Goal: Find specific fact: Find specific page/section

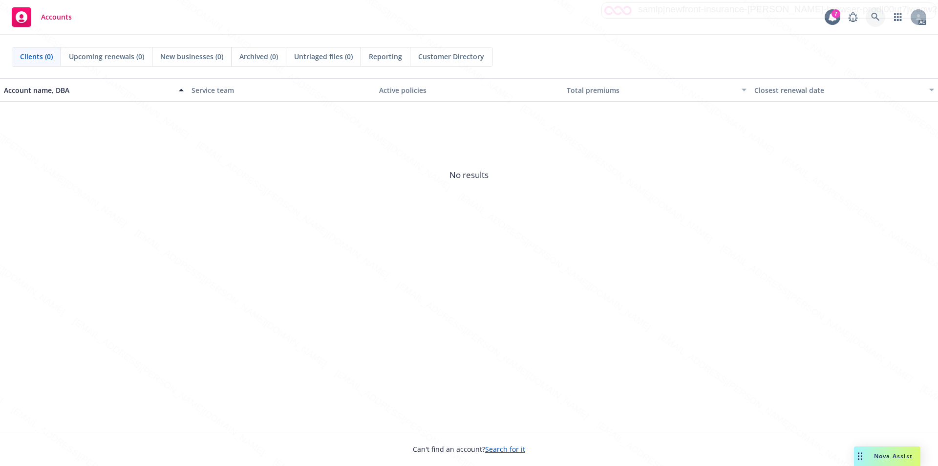
click at [877, 13] on icon at bounding box center [875, 17] width 9 height 9
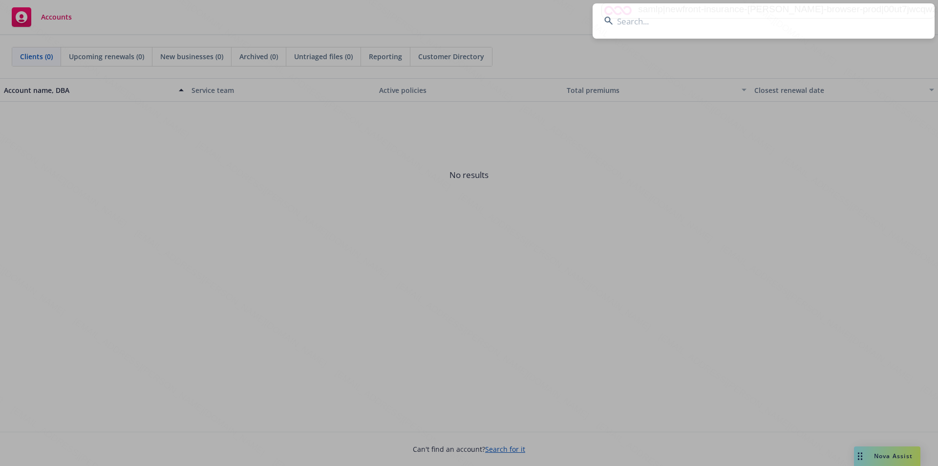
click at [648, 22] on input at bounding box center [764, 20] width 342 height 35
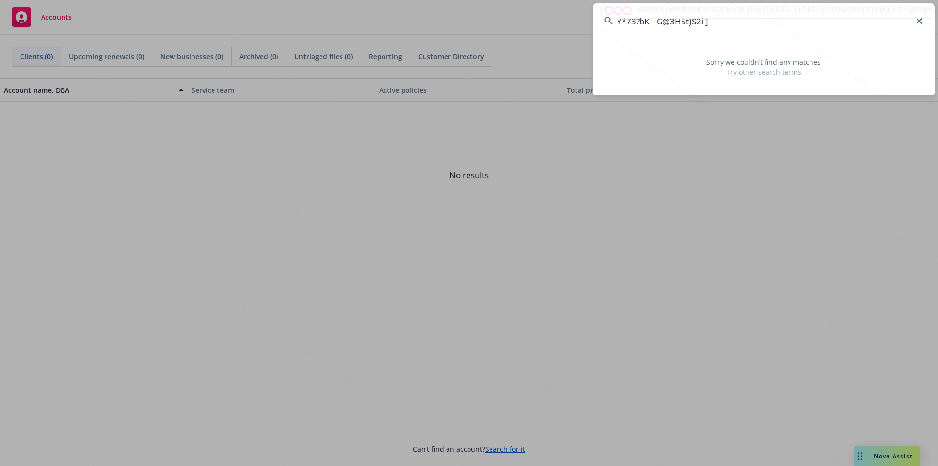
drag, startPoint x: 746, startPoint y: 26, endPoint x: 612, endPoint y: 26, distance: 133.4
click at [612, 26] on input "Y*73?bK=-G@3H5t}S2i-]" at bounding box center [764, 20] width 342 height 35
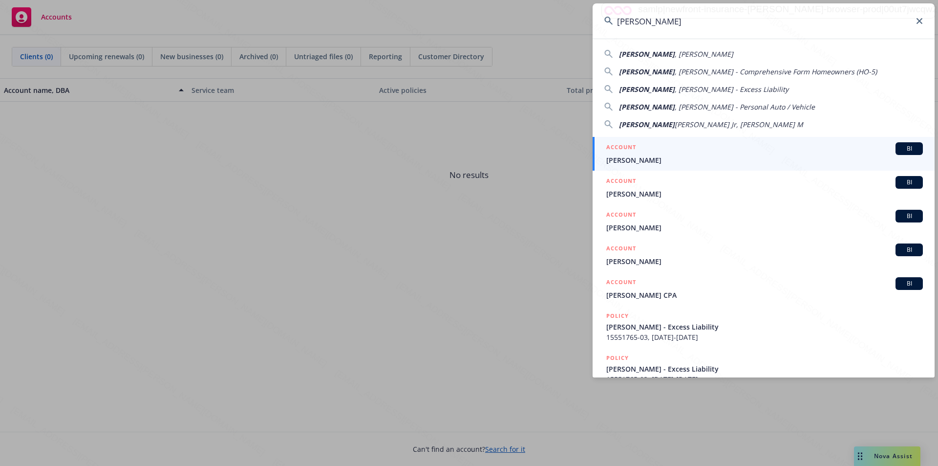
click at [675, 55] on span ", [PERSON_NAME]" at bounding box center [704, 53] width 59 height 9
type input "[PERSON_NAME]"
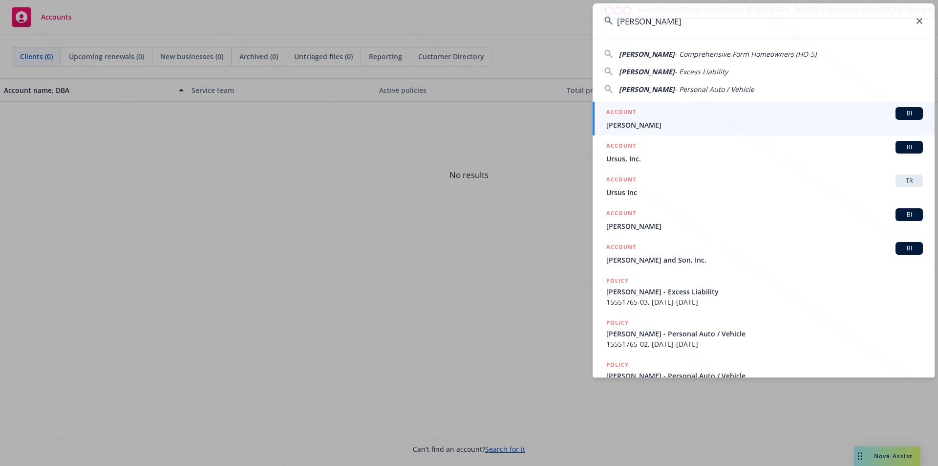
click at [621, 124] on span "[PERSON_NAME]" at bounding box center [765, 125] width 317 height 10
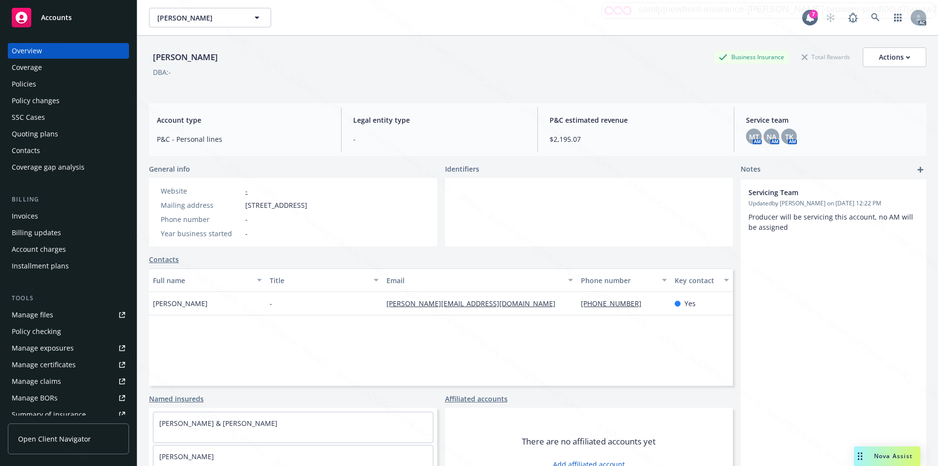
click at [33, 79] on div "Policies" at bounding box center [24, 84] width 24 height 16
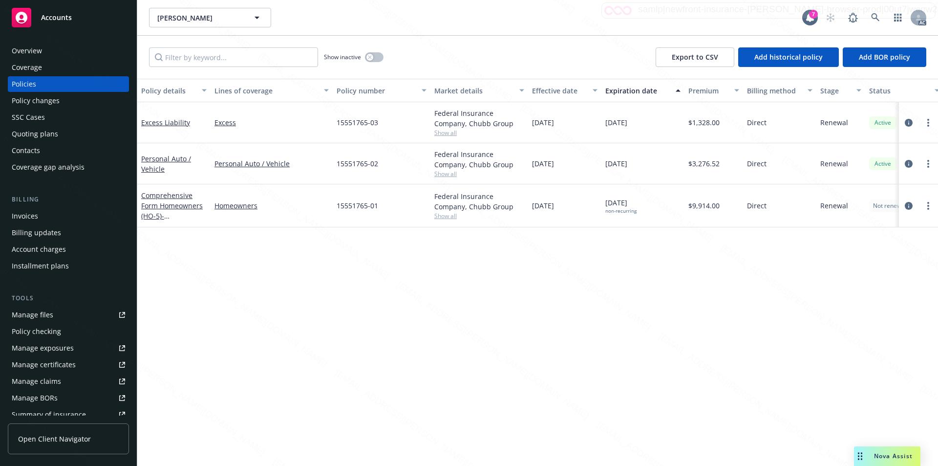
click at [30, 53] on div "Overview" at bounding box center [27, 51] width 30 height 16
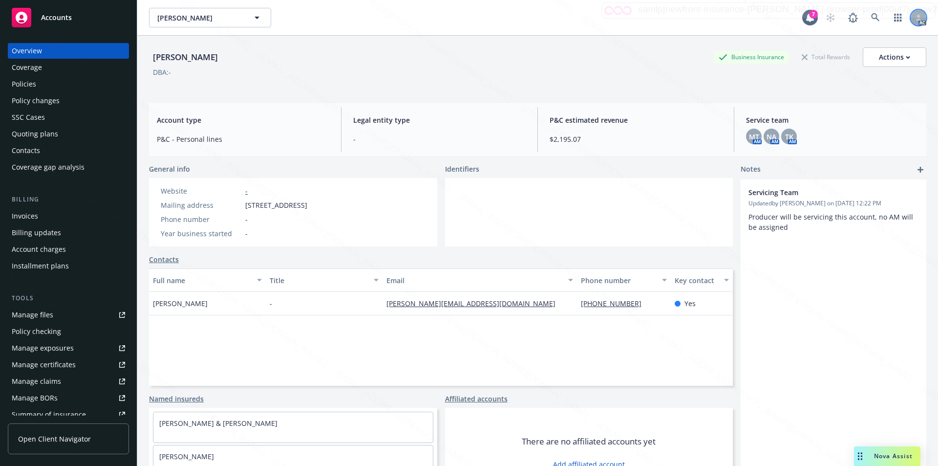
click at [917, 17] on icon at bounding box center [918, 16] width 3 height 3
click at [845, 103] on div "Account type P&C - Personal lines Legal entity type - P&C estimated revenue $2,…" at bounding box center [538, 129] width 778 height 53
click at [35, 81] on div "Policies" at bounding box center [24, 84] width 24 height 16
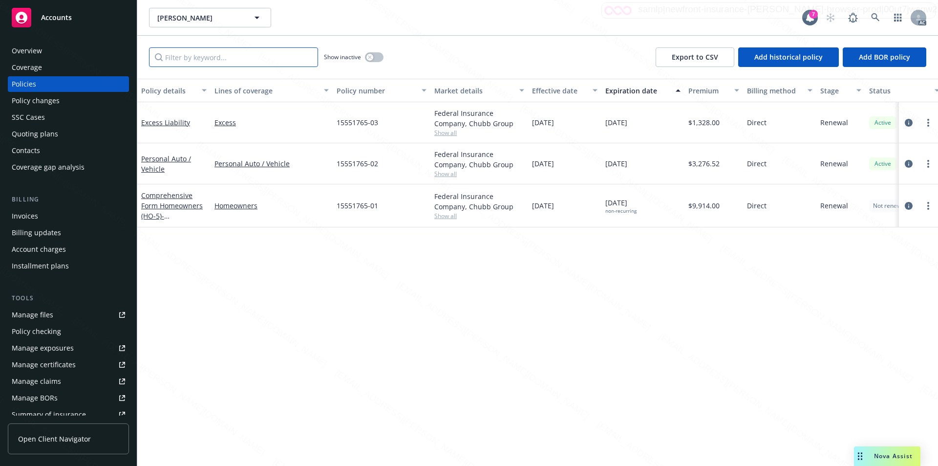
click at [188, 55] on input "Filter by keyword..." at bounding box center [233, 57] width 169 height 20
paste input "Y*73?bK=-G@3H5t}S2i-]"
type input "Y*73?bK=-G@3H5t}S2i-]"
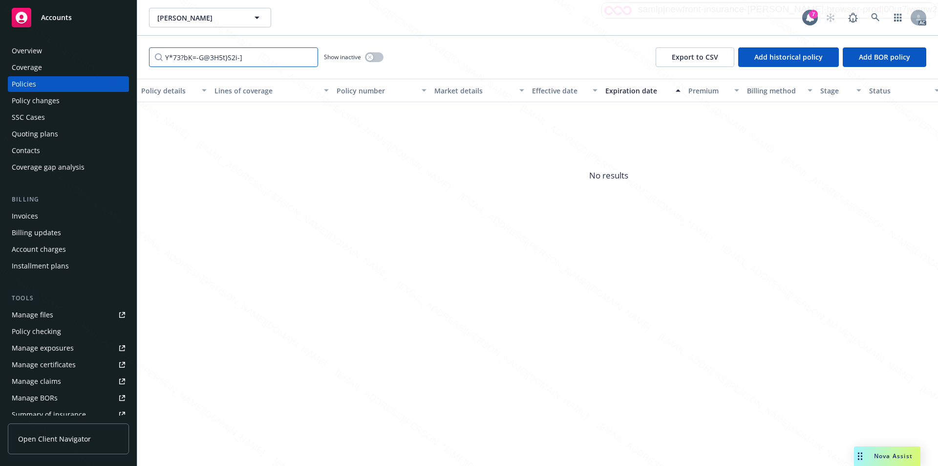
click at [258, 60] on input "Y*73?bK=-G@3H5t}S2i-]" at bounding box center [233, 57] width 169 height 20
click at [306, 58] on input "Y*73?bK=-G@3H5t}S2i-]" at bounding box center [233, 57] width 169 height 20
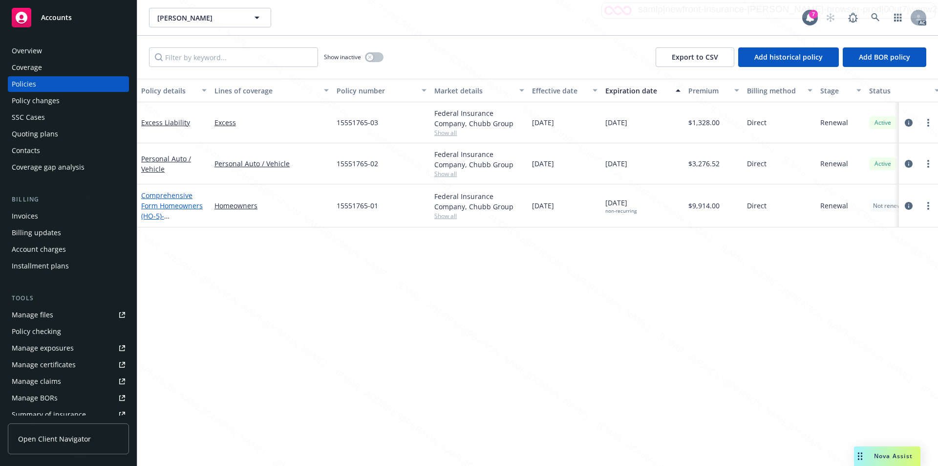
click at [165, 205] on link "Comprehensive Form Homeowners (HO-5) - [STREET_ADDRESS]" at bounding box center [172, 211] width 62 height 40
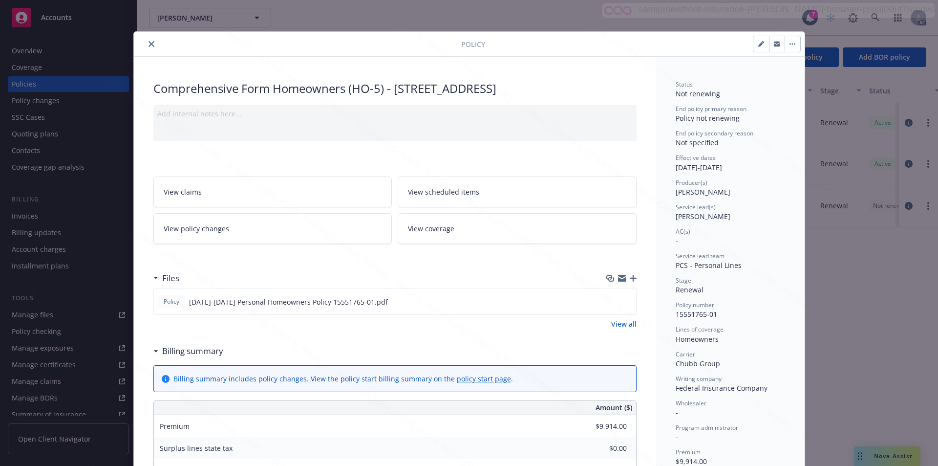
click at [149, 45] on icon "close" at bounding box center [152, 44] width 6 height 6
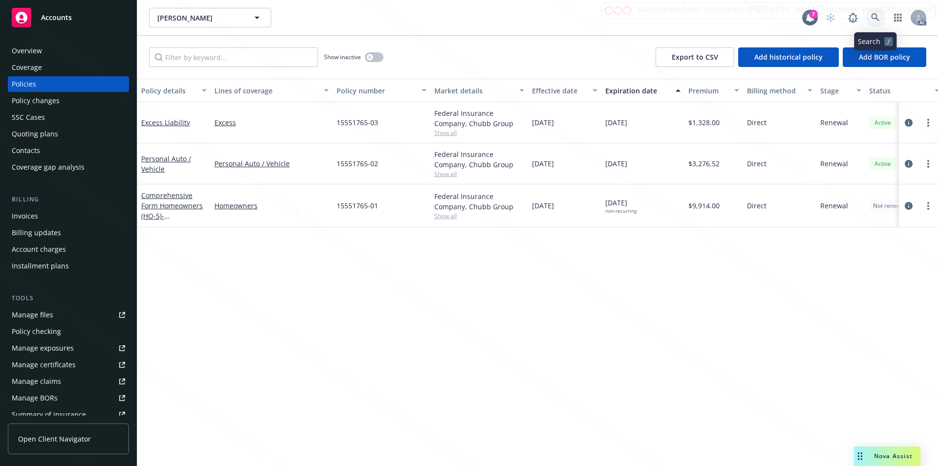
click at [875, 13] on icon at bounding box center [875, 17] width 9 height 9
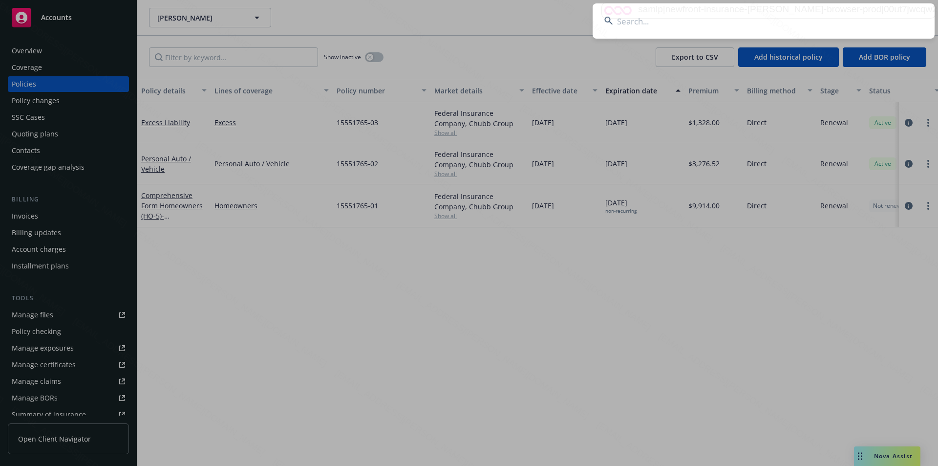
click at [635, 26] on input at bounding box center [764, 20] width 342 height 35
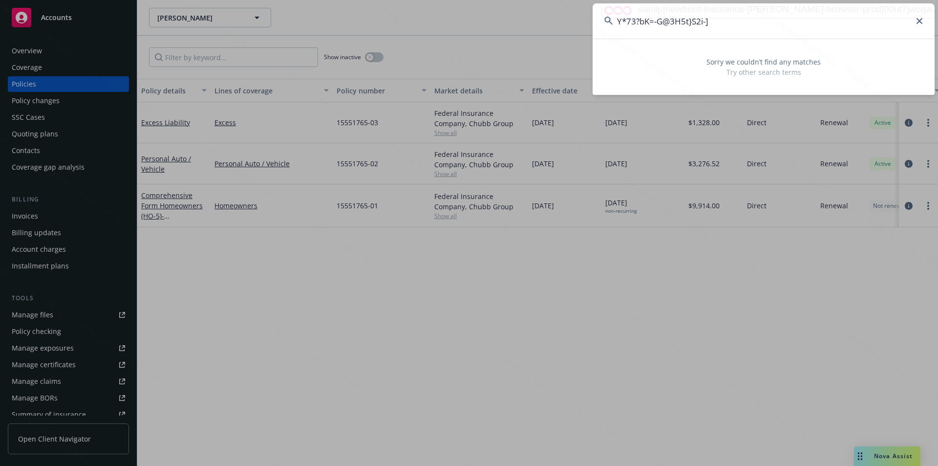
drag, startPoint x: 731, startPoint y: 22, endPoint x: 498, endPoint y: 8, distance: 233.6
click at [498, 8] on div "Y*73?bK=-G@3H5t}S2i-] Sorry we couldn’t find any matches Try other search terms" at bounding box center [469, 233] width 938 height 466
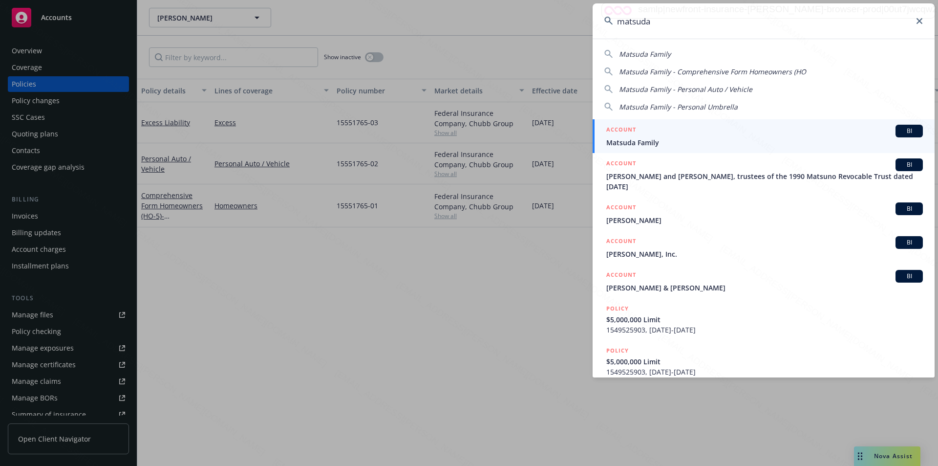
type input "matsuda"
click at [647, 142] on span "Matsuda Family" at bounding box center [765, 142] width 317 height 10
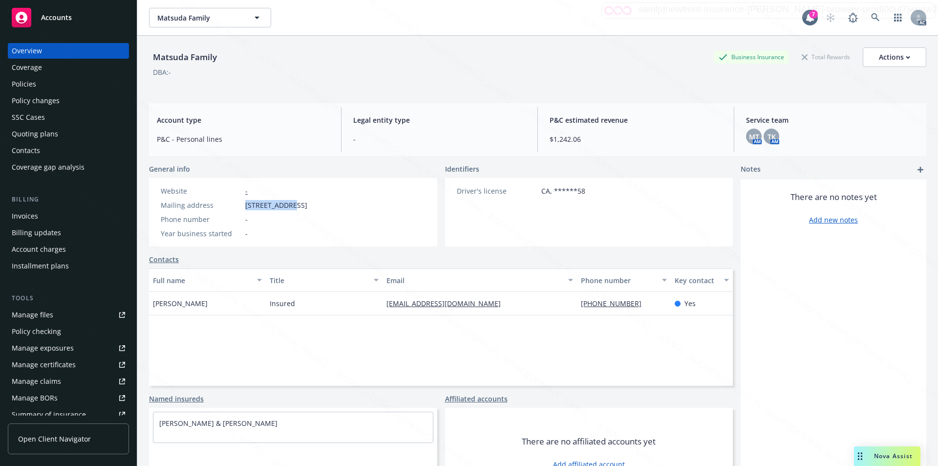
drag, startPoint x: 244, startPoint y: 204, endPoint x: 289, endPoint y: 205, distance: 45.0
click at [289, 205] on div "Mailing address [STREET_ADDRESS]" at bounding box center [234, 205] width 154 height 10
copy span "[STREET_ADDRESS]"
